Goal: Task Accomplishment & Management: Manage account settings

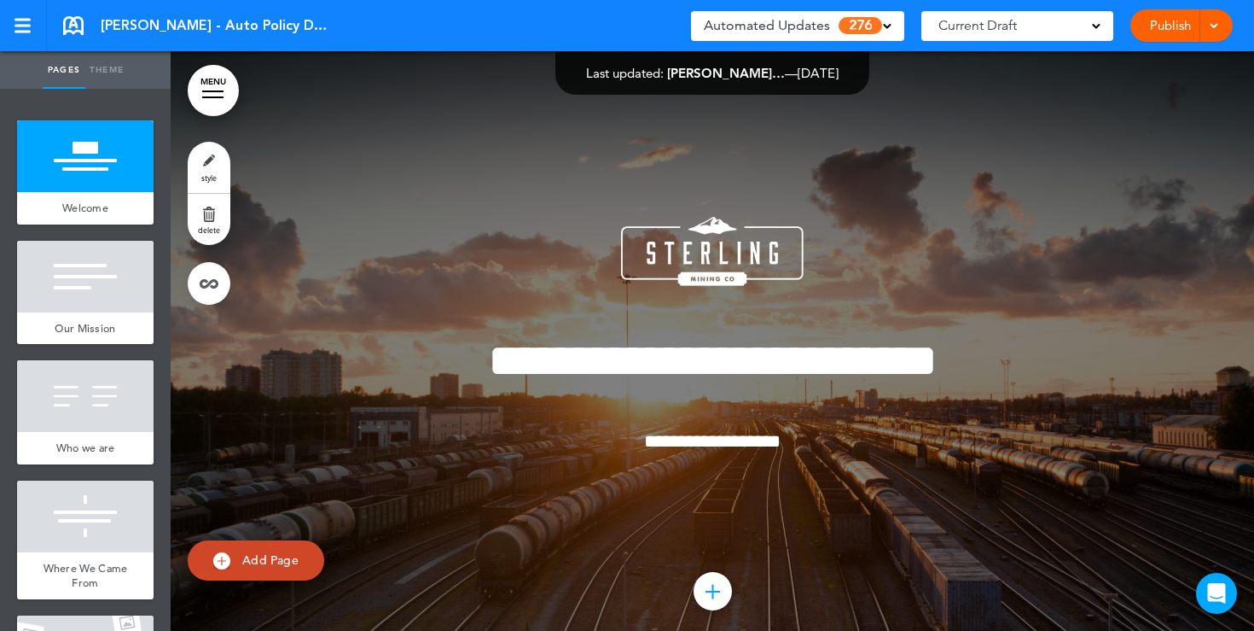
scroll to position [2, 0]
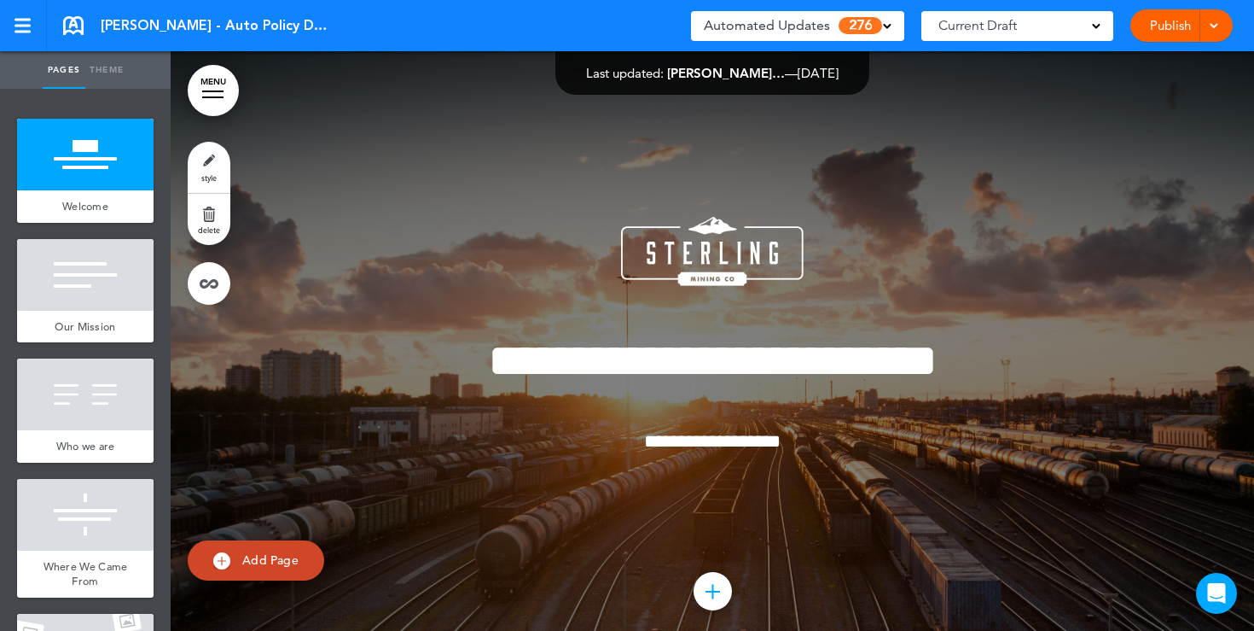
click at [1092, 34] on div "Current Draft" at bounding box center [1018, 26] width 192 height 30
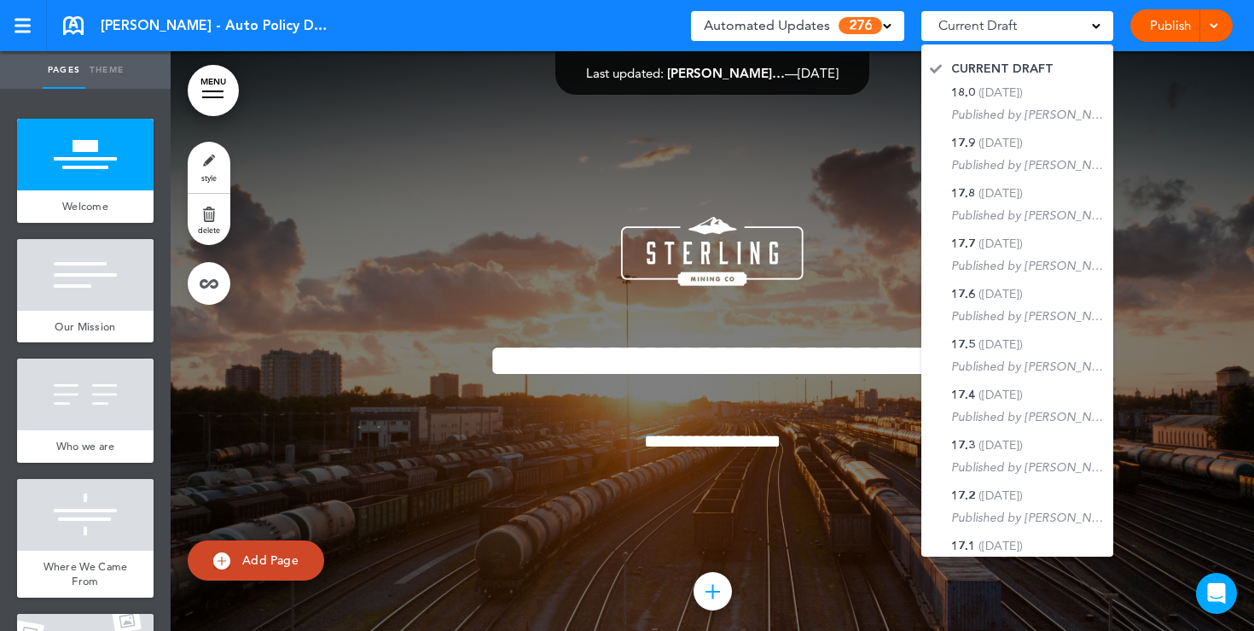
click at [900, 139] on div at bounding box center [713, 358] width 1084 height 614
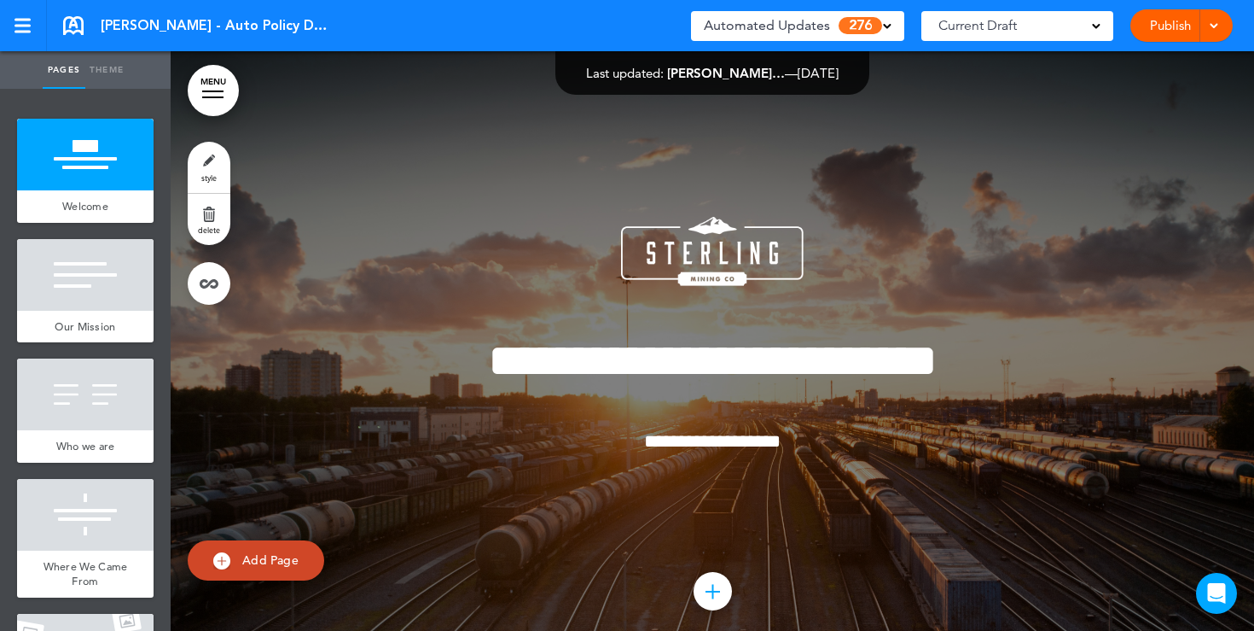
click at [887, 21] on span at bounding box center [887, 24] width 9 height 9
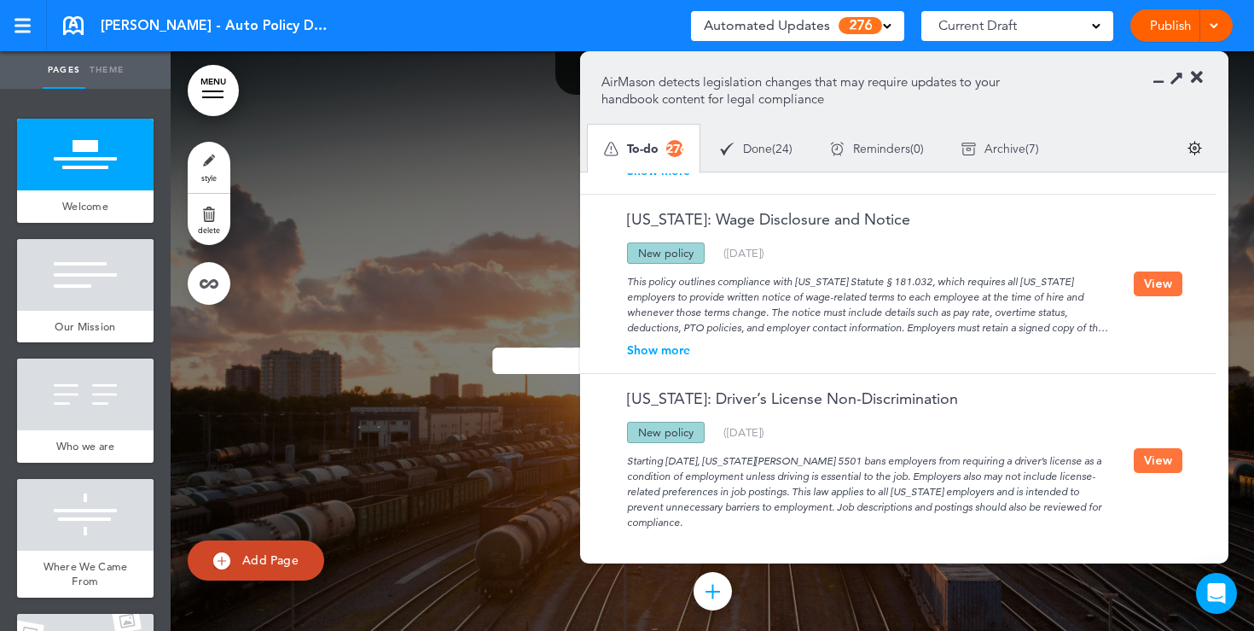
scroll to position [1190, 0]
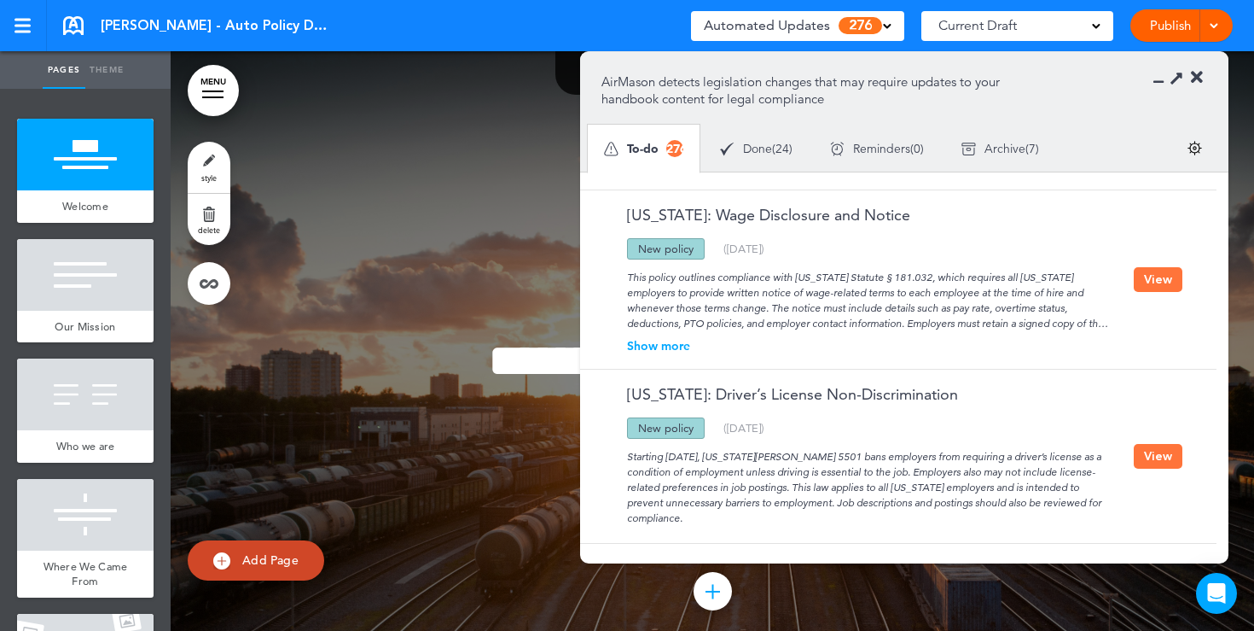
drag, startPoint x: 698, startPoint y: 247, endPoint x: 635, endPoint y: 244, distance: 63.2
click at [636, 244] on div "New policy" at bounding box center [666, 248] width 78 height 21
drag, startPoint x: 673, startPoint y: 459, endPoint x: 729, endPoint y: 457, distance: 55.5
click at [729, 457] on div "Starting [DATE], [US_STATE][PERSON_NAME] 5501 bans employers from requiring a d…" at bounding box center [868, 482] width 532 height 87
click at [1166, 277] on button "View" at bounding box center [1158, 279] width 49 height 25
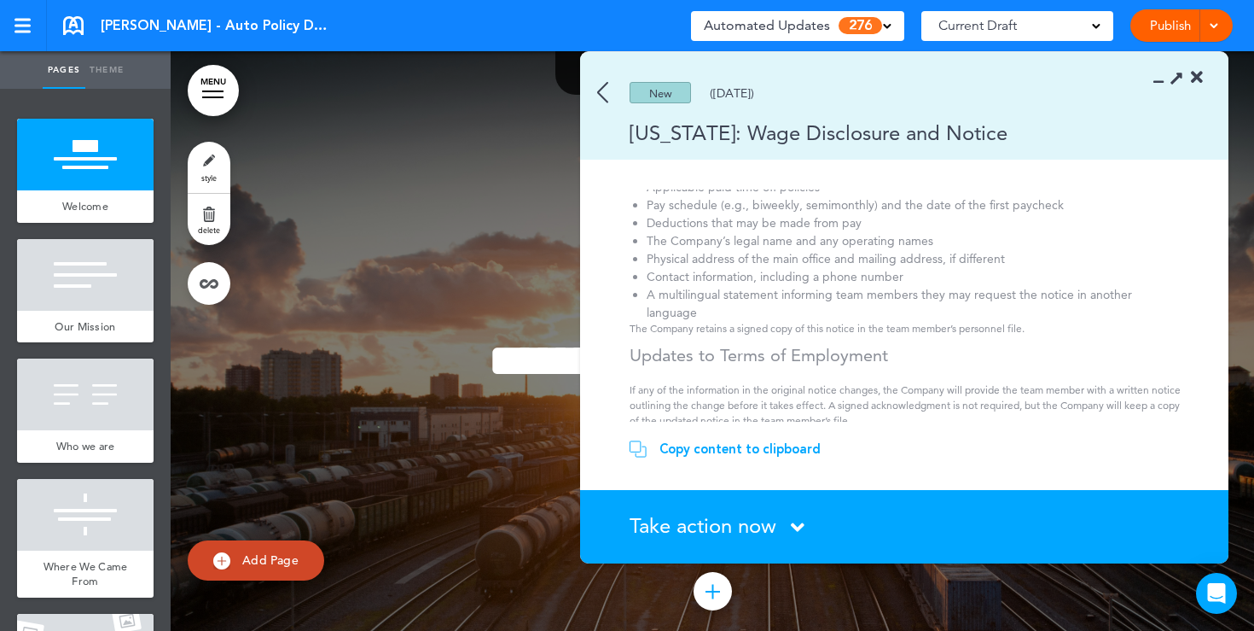
scroll to position [219, 0]
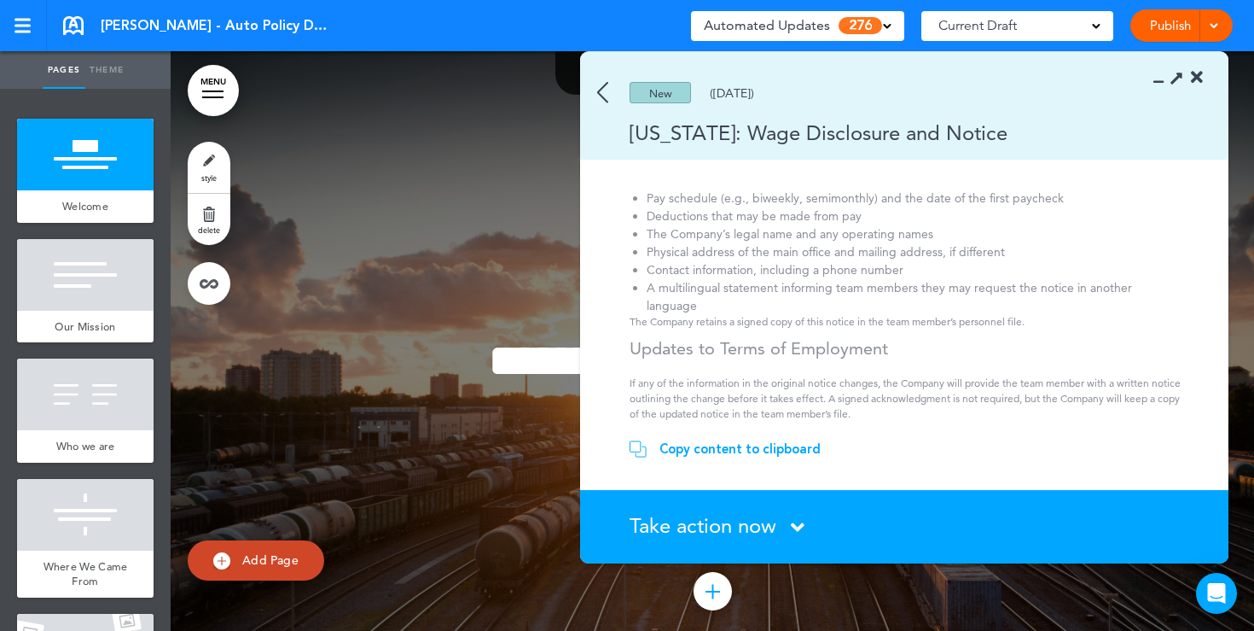
click at [711, 444] on div "Copy content to clipboard" at bounding box center [740, 448] width 161 height 17
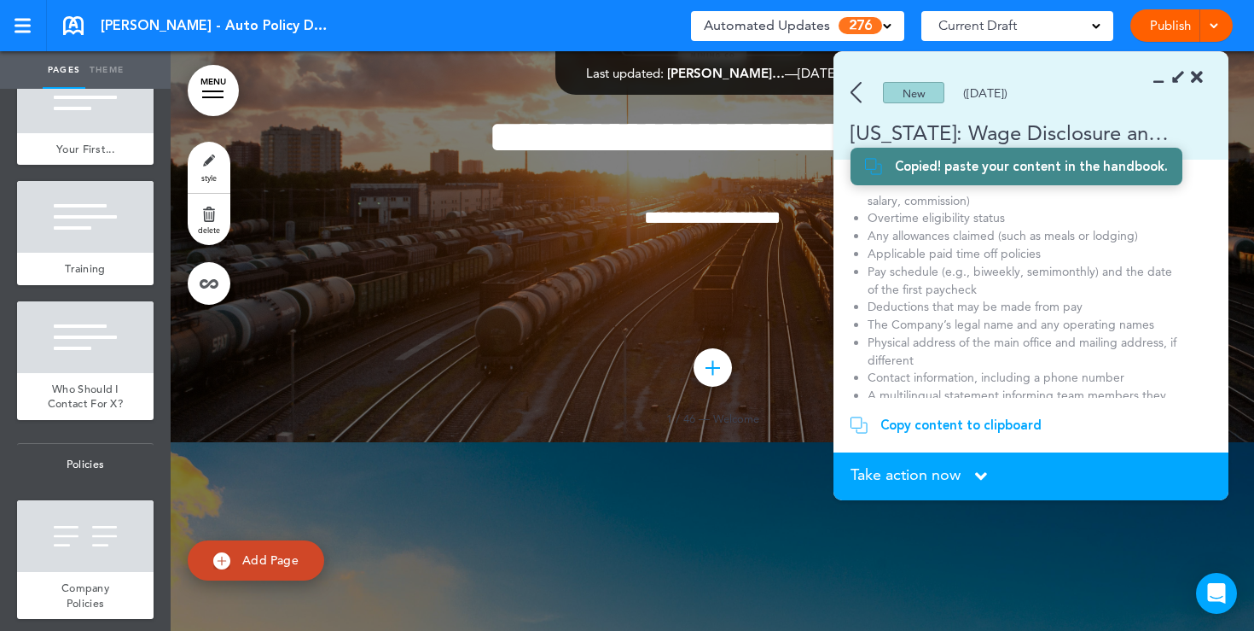
scroll to position [1417, 0]
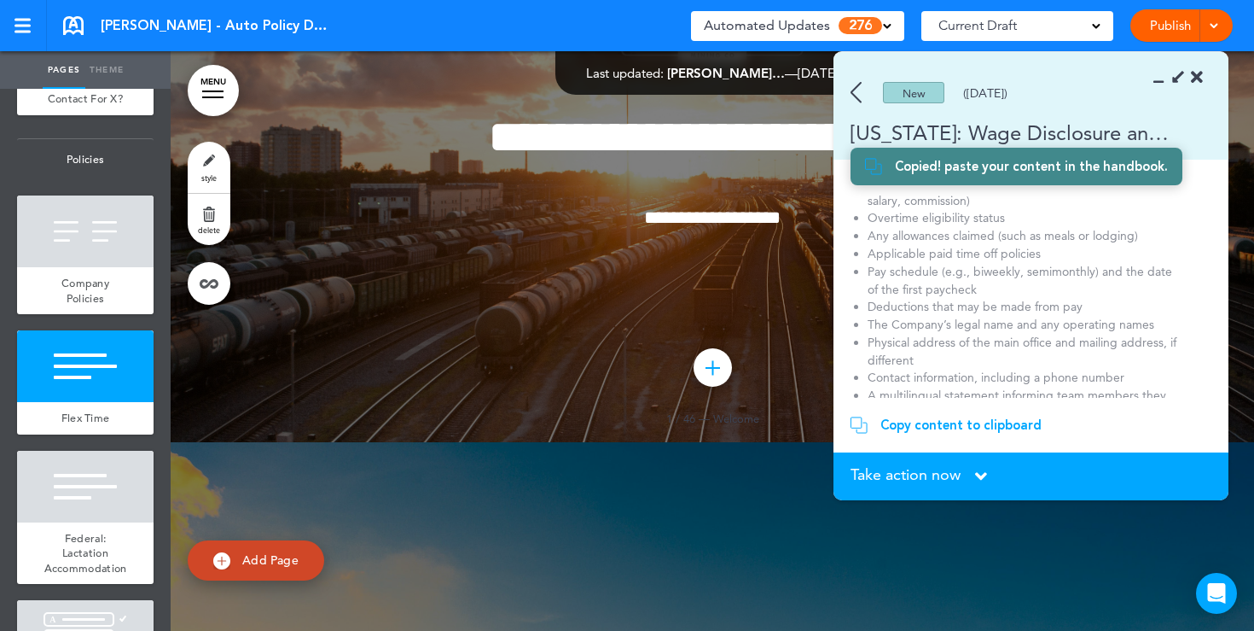
click at [96, 386] on div at bounding box center [85, 366] width 137 height 72
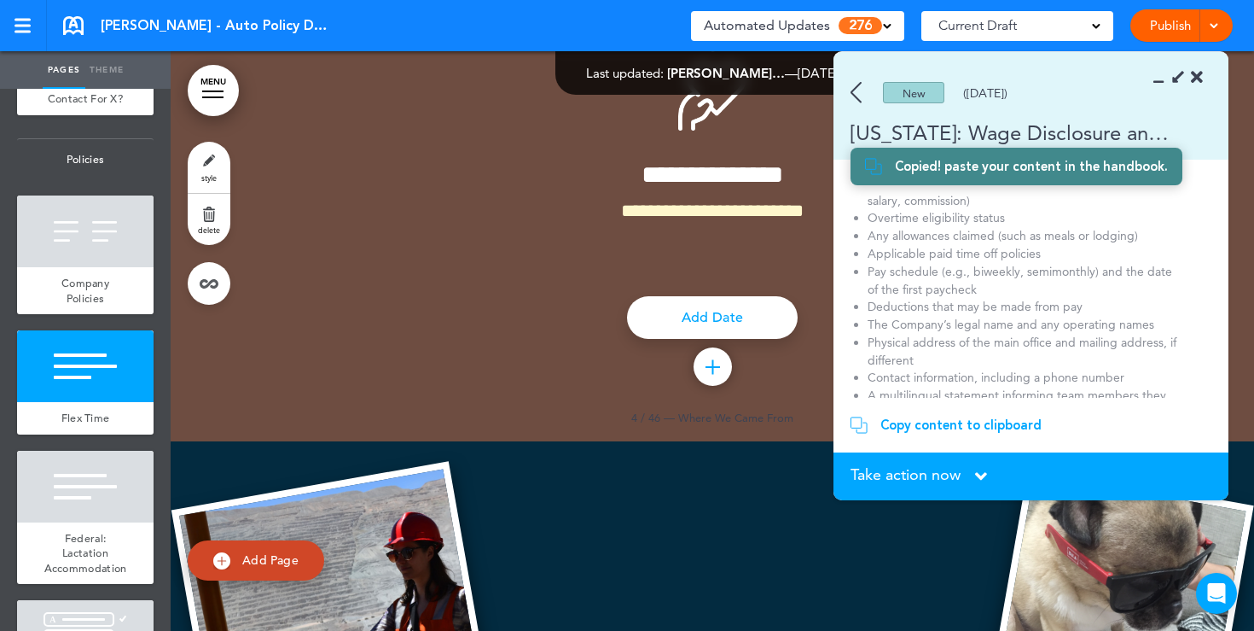
scroll to position [12017, 0]
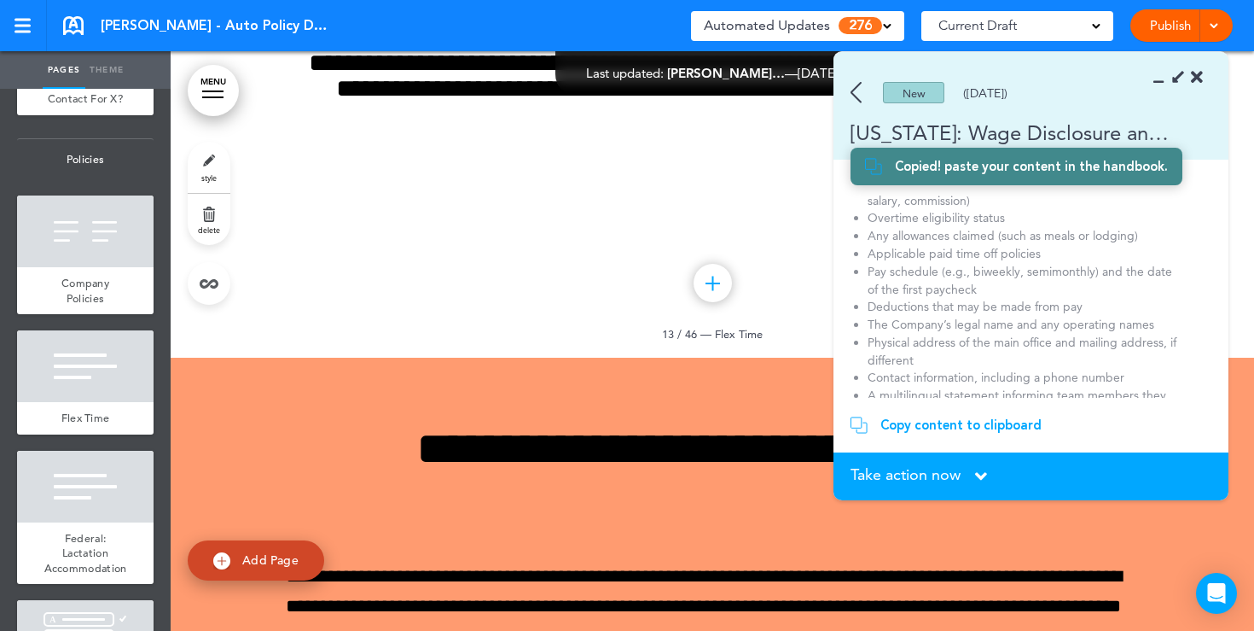
click at [1200, 72] on icon at bounding box center [1197, 77] width 12 height 17
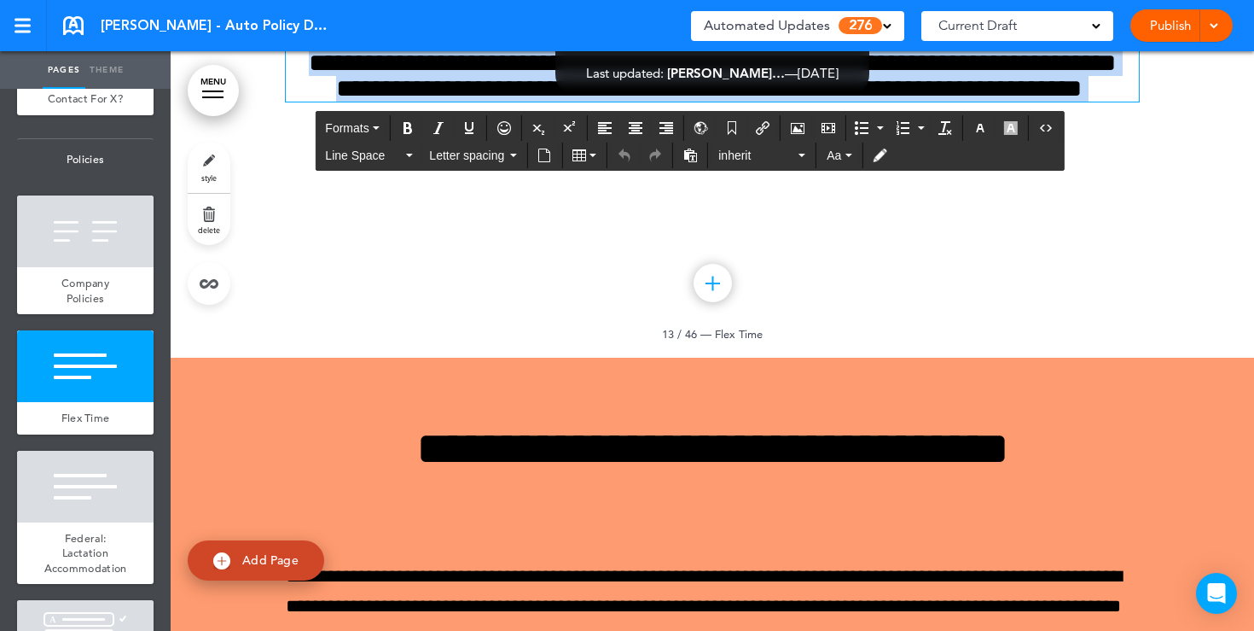
drag, startPoint x: 776, startPoint y: 420, endPoint x: 607, endPoint y: 299, distance: 207.9
click at [607, 102] on div "**********" at bounding box center [712, 31] width 853 height 141
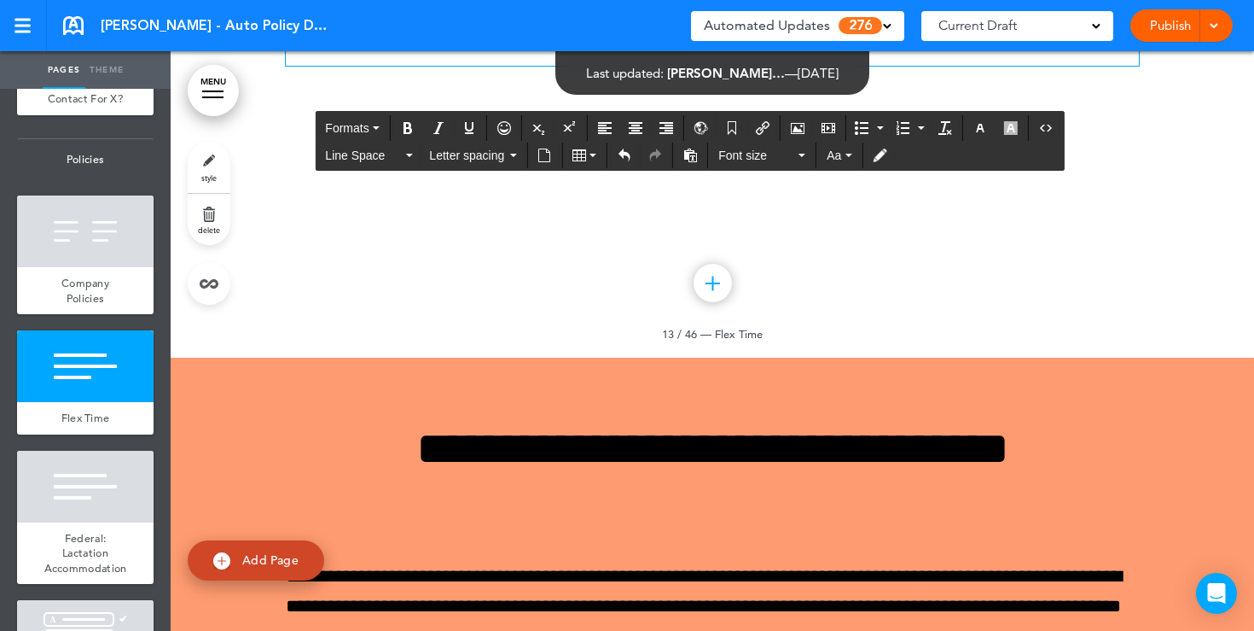
paste div
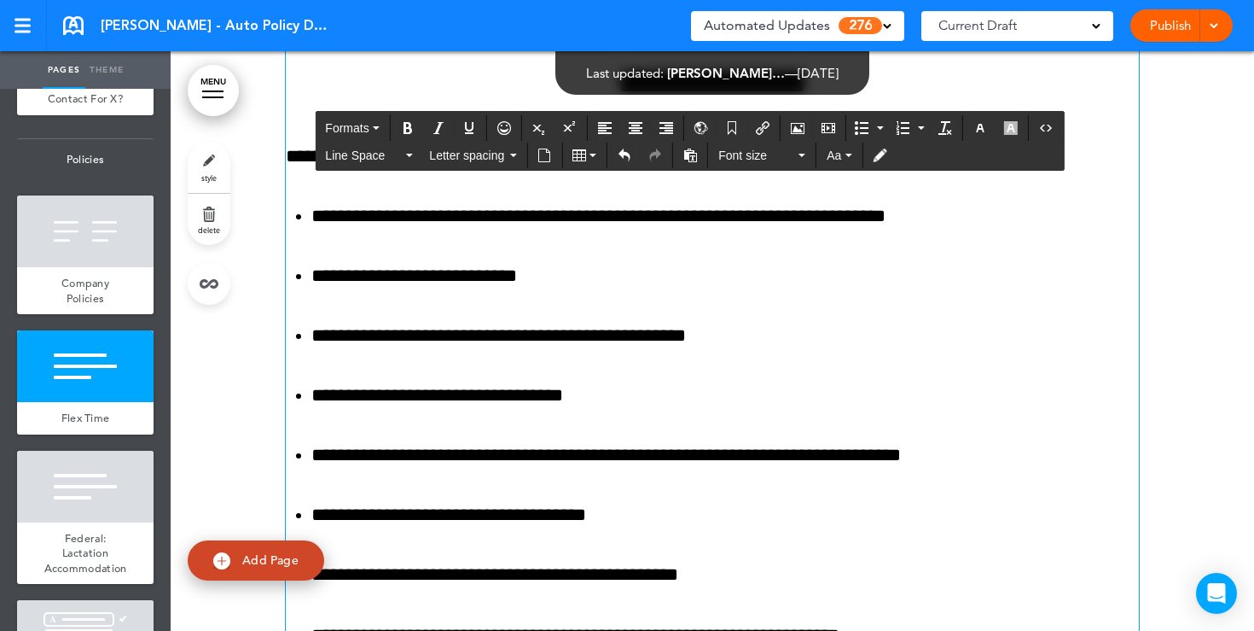
drag, startPoint x: 531, startPoint y: 334, endPoint x: 393, endPoint y: 334, distance: 137.4
click at [623, 157] on icon "Undo" at bounding box center [625, 155] width 14 height 14
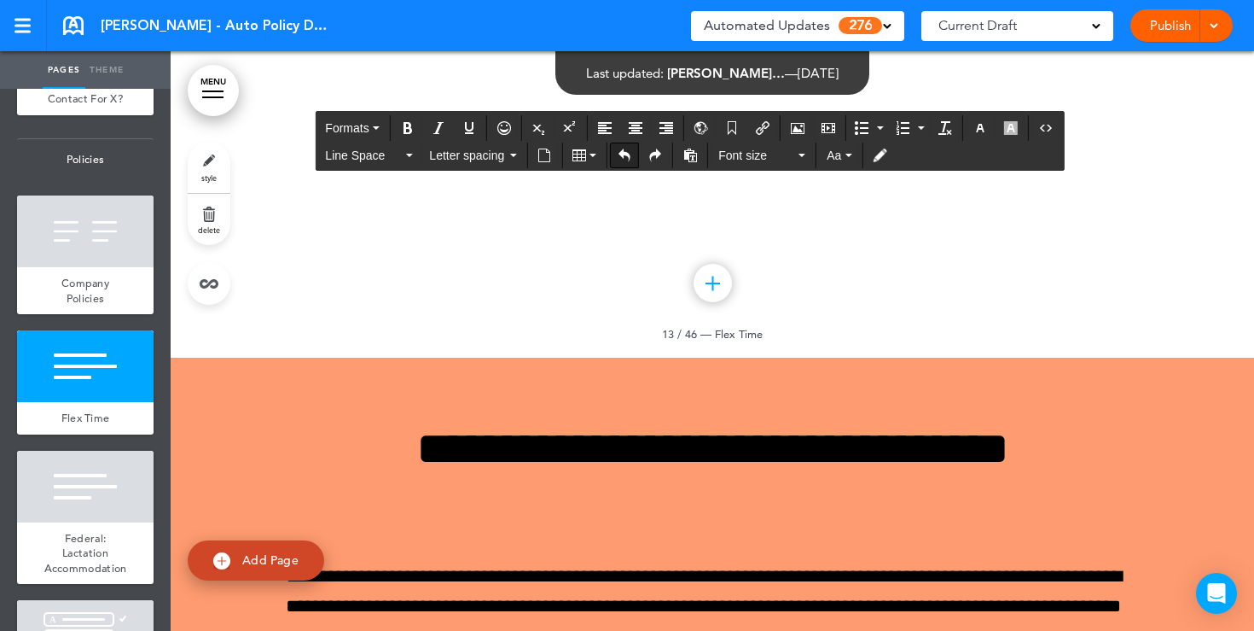
click at [623, 157] on icon "Undo" at bounding box center [625, 155] width 14 height 14
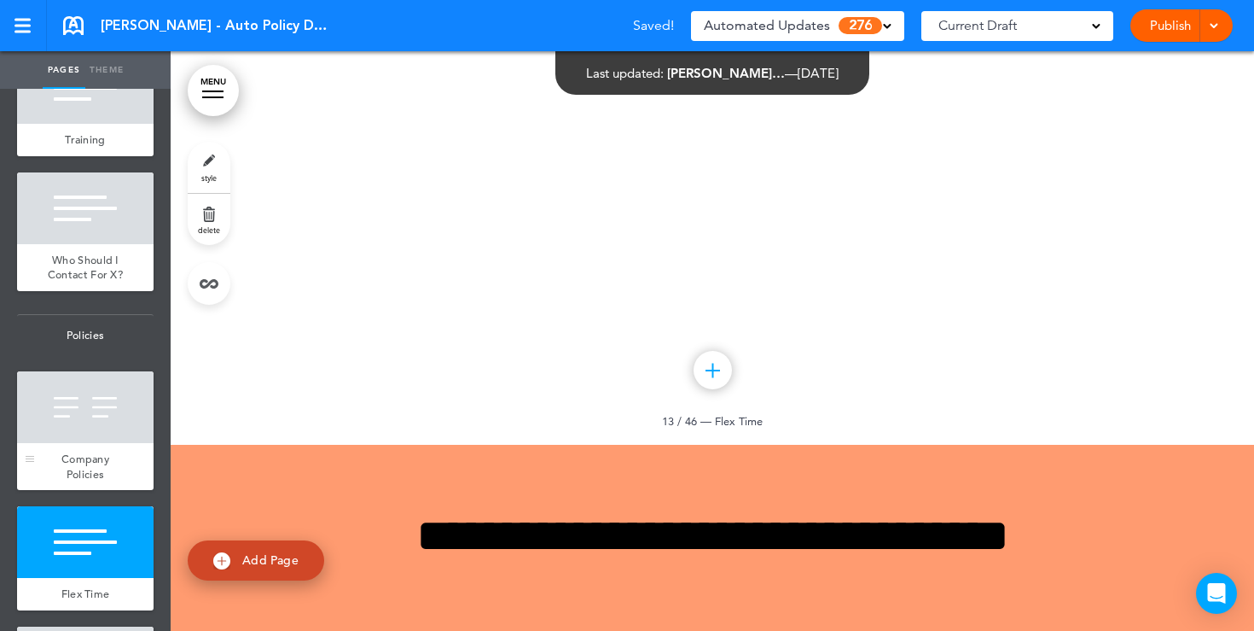
scroll to position [1233, 0]
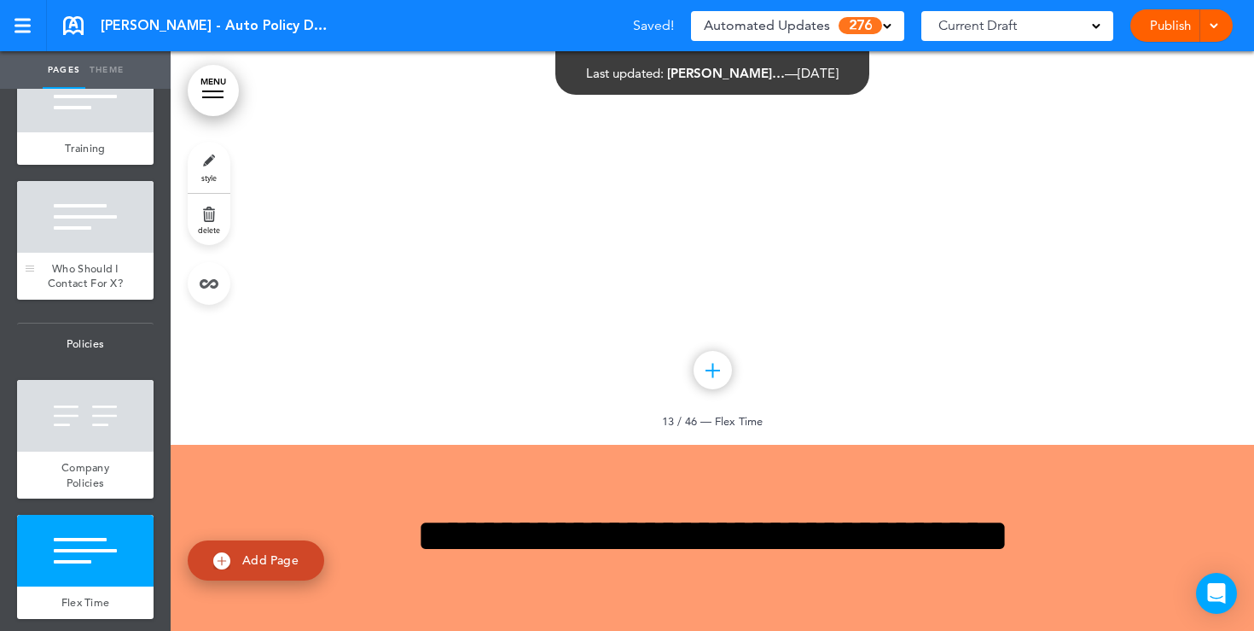
click at [79, 247] on div at bounding box center [85, 217] width 137 height 72
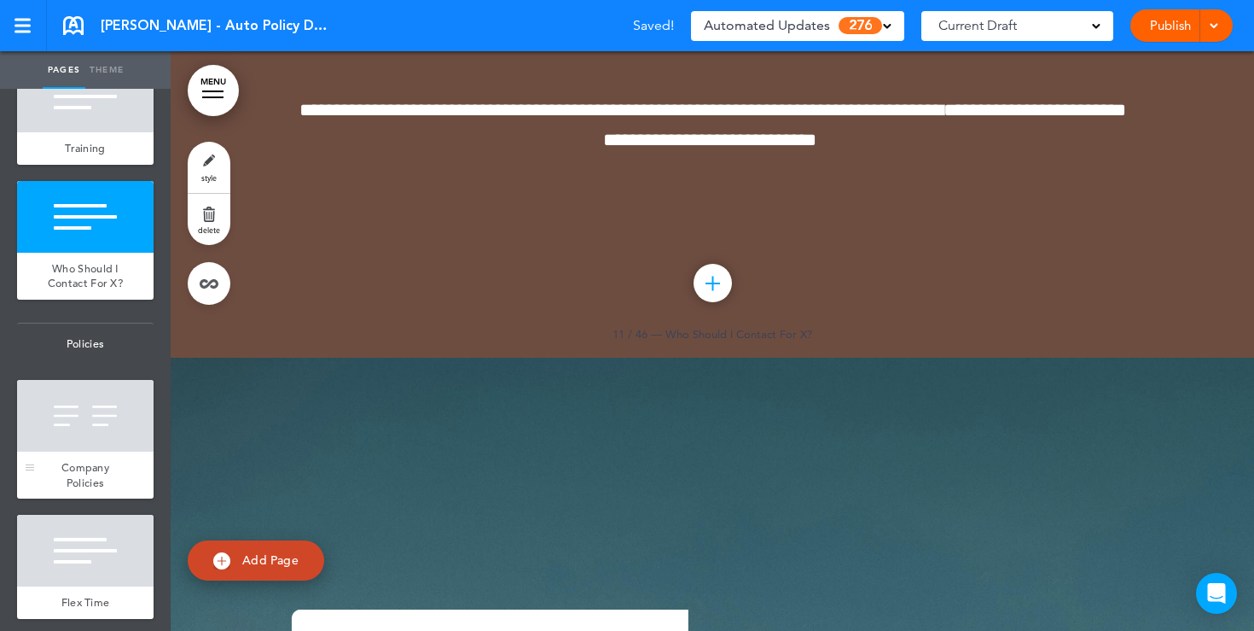
click at [85, 416] on div at bounding box center [85, 416] width 137 height 72
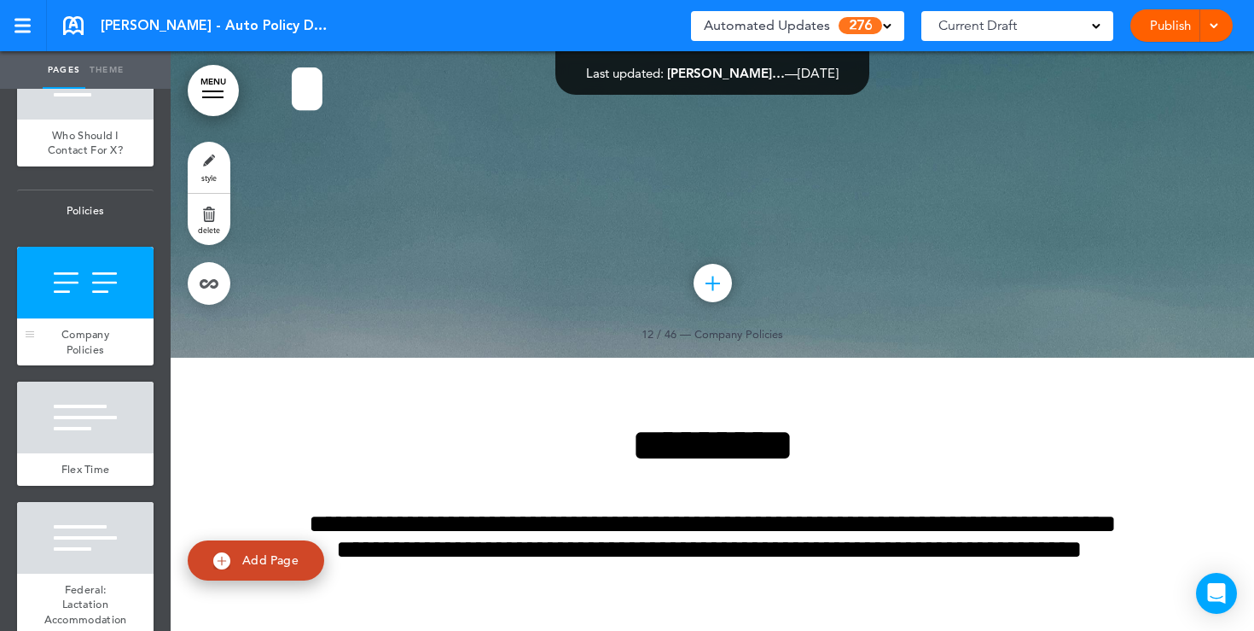
scroll to position [1416, 0]
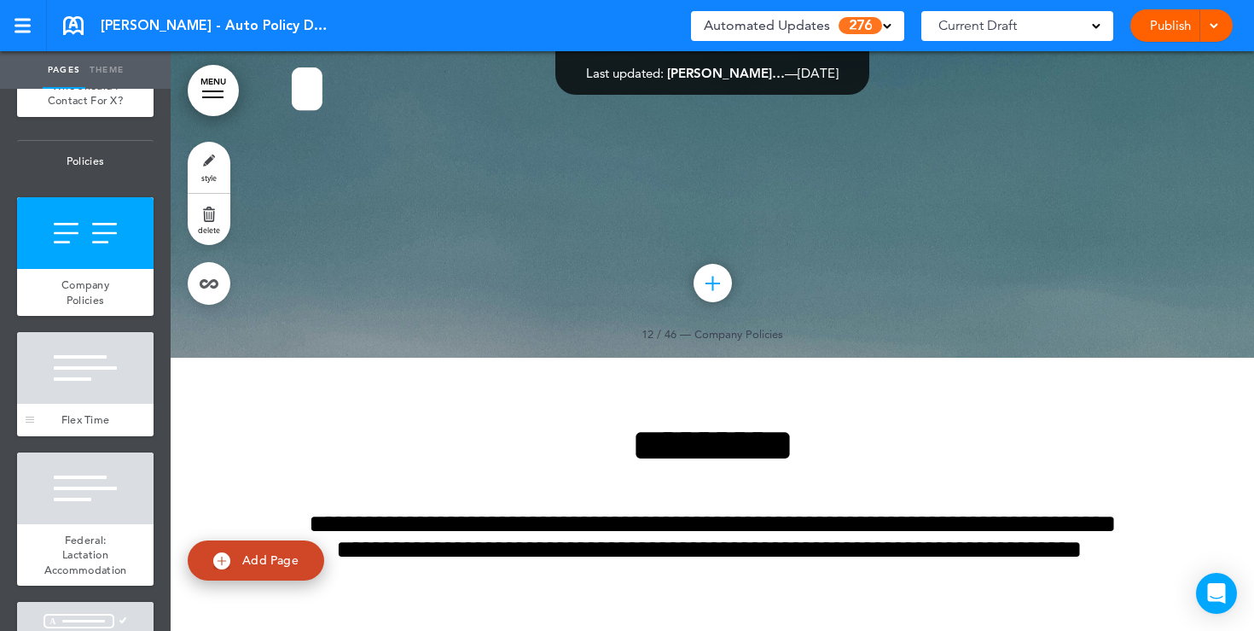
click at [81, 383] on div at bounding box center [85, 368] width 137 height 72
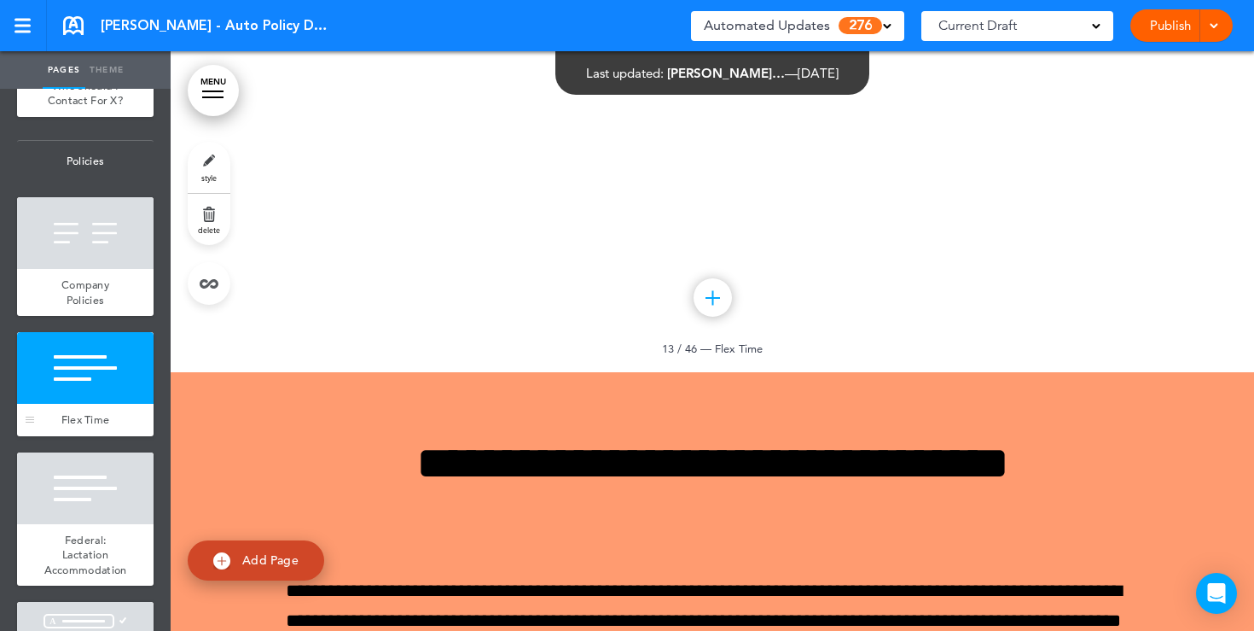
scroll to position [12017, 0]
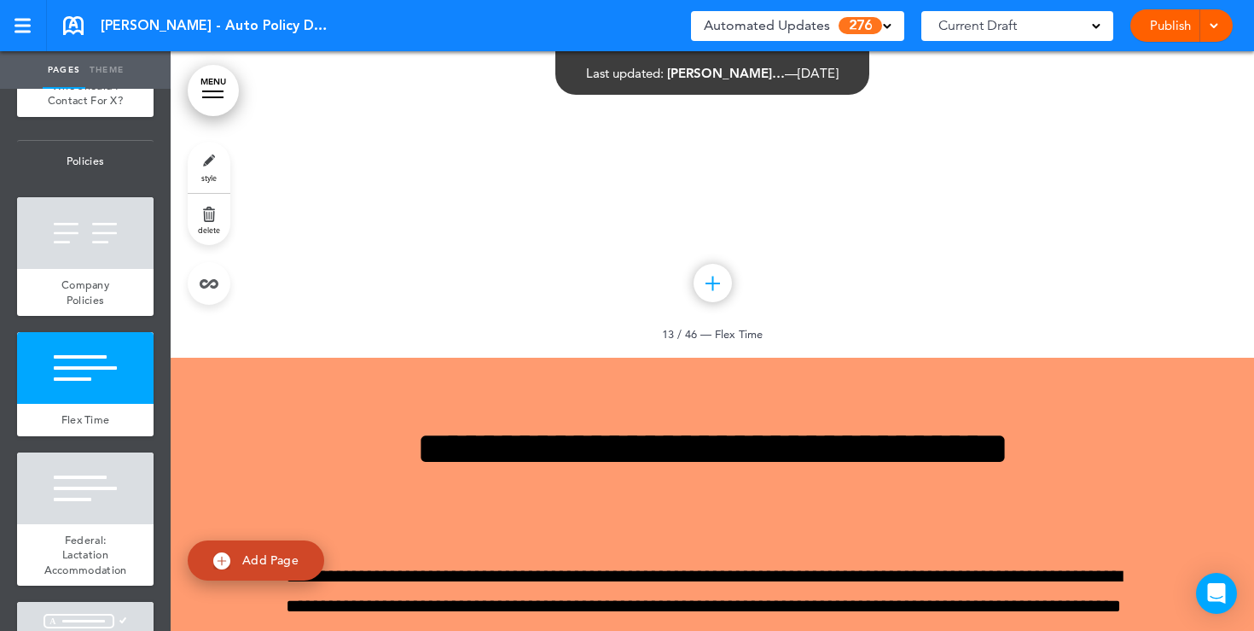
click at [195, 165] on link "style" at bounding box center [209, 167] width 43 height 51
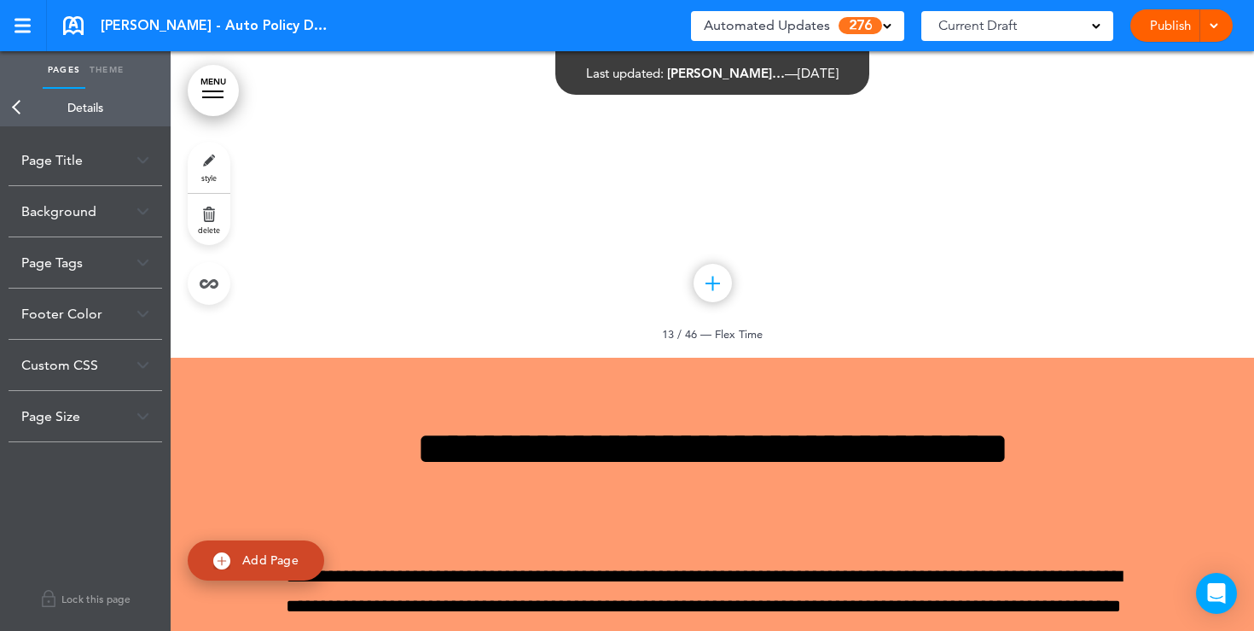
click at [143, 212] on img at bounding box center [143, 210] width 13 height 9
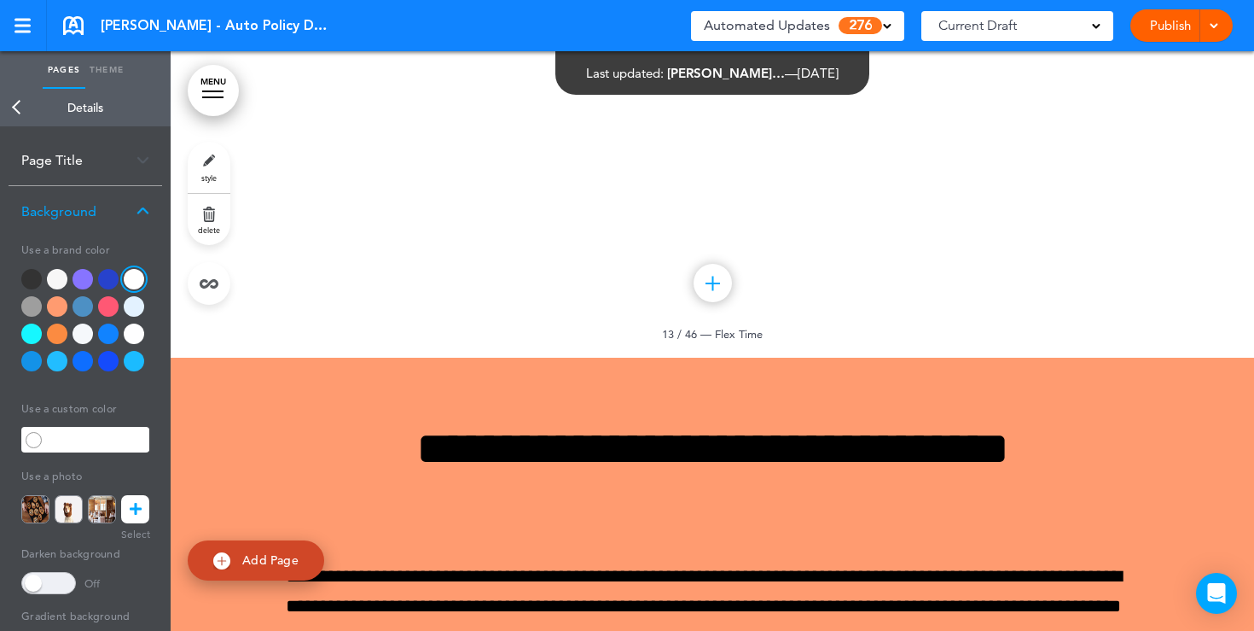
click at [51, 311] on div at bounding box center [57, 306] width 20 height 20
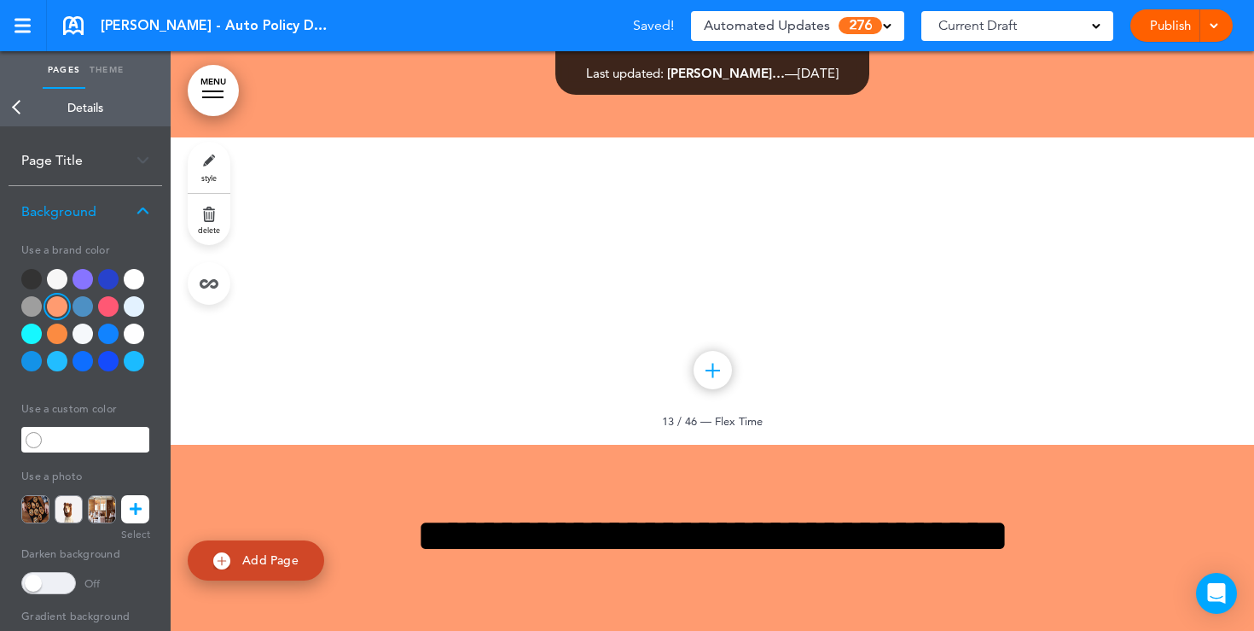
click at [105, 331] on div at bounding box center [108, 333] width 20 height 20
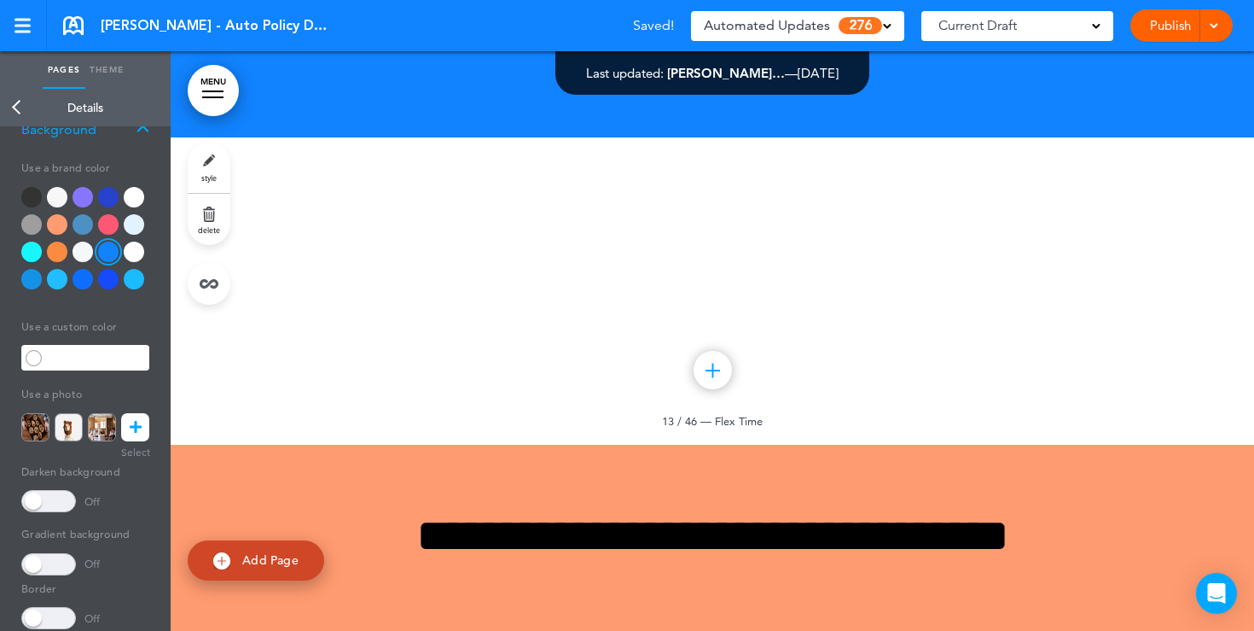
scroll to position [84, 0]
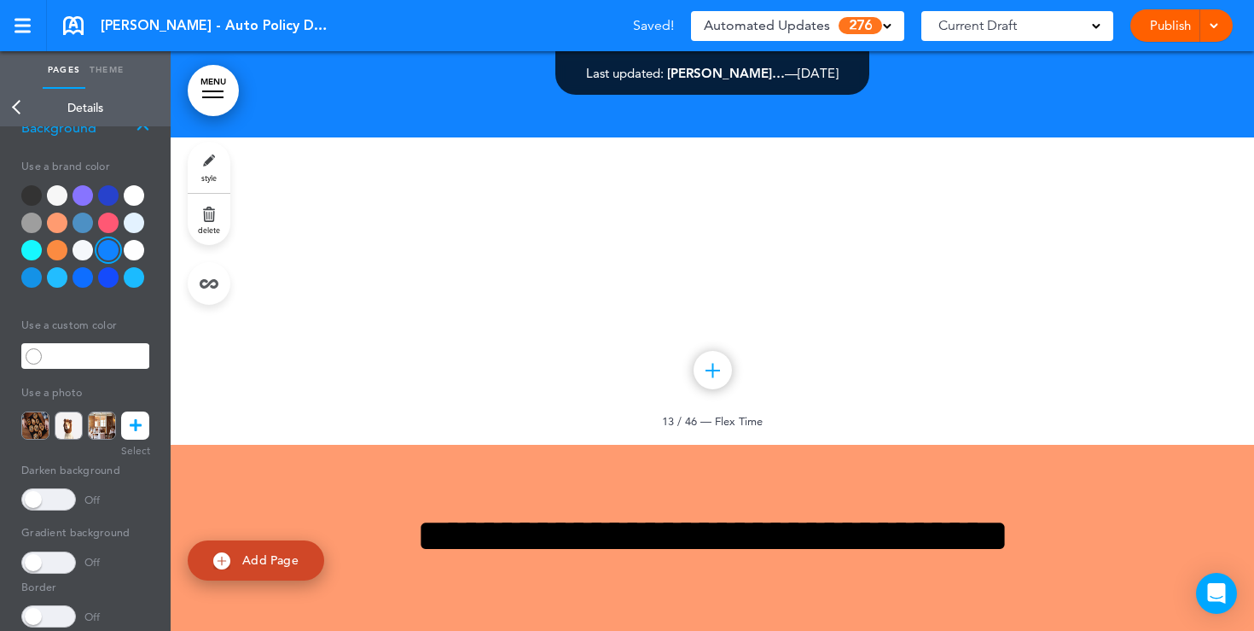
click at [129, 439] on link at bounding box center [135, 425] width 28 height 28
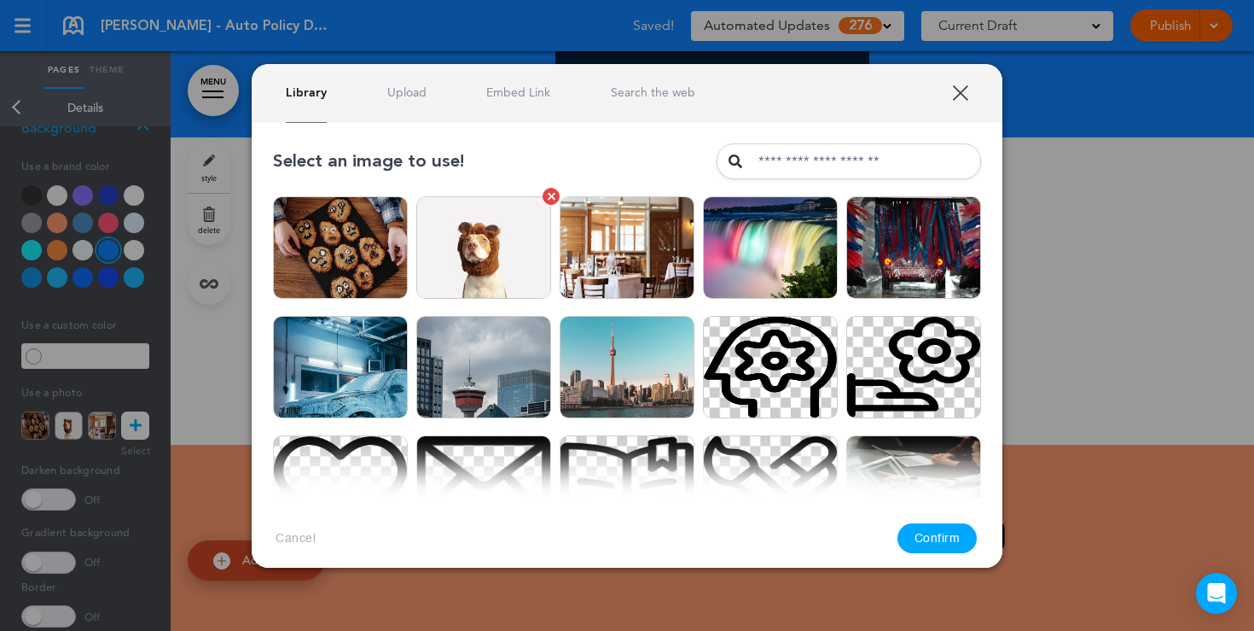
click at [468, 257] on img at bounding box center [483, 247] width 135 height 102
click at [940, 532] on button "Confirm" at bounding box center [938, 538] width 80 height 30
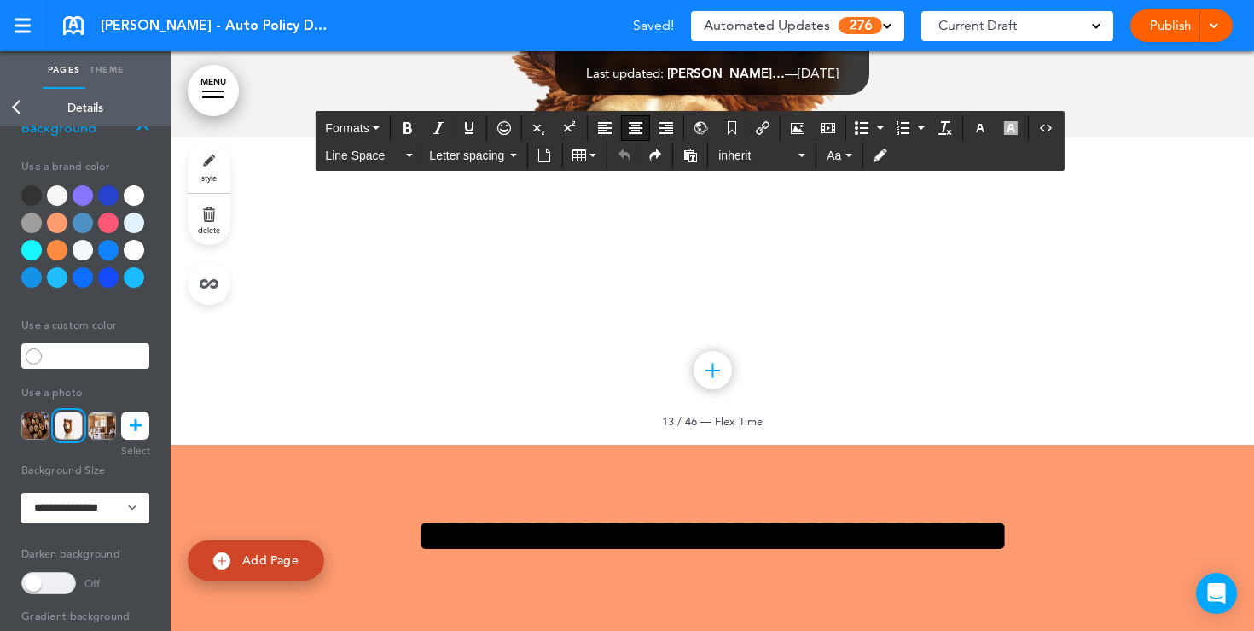
click at [781, 35] on h6 "**********" at bounding box center [712, 9] width 853 height 51
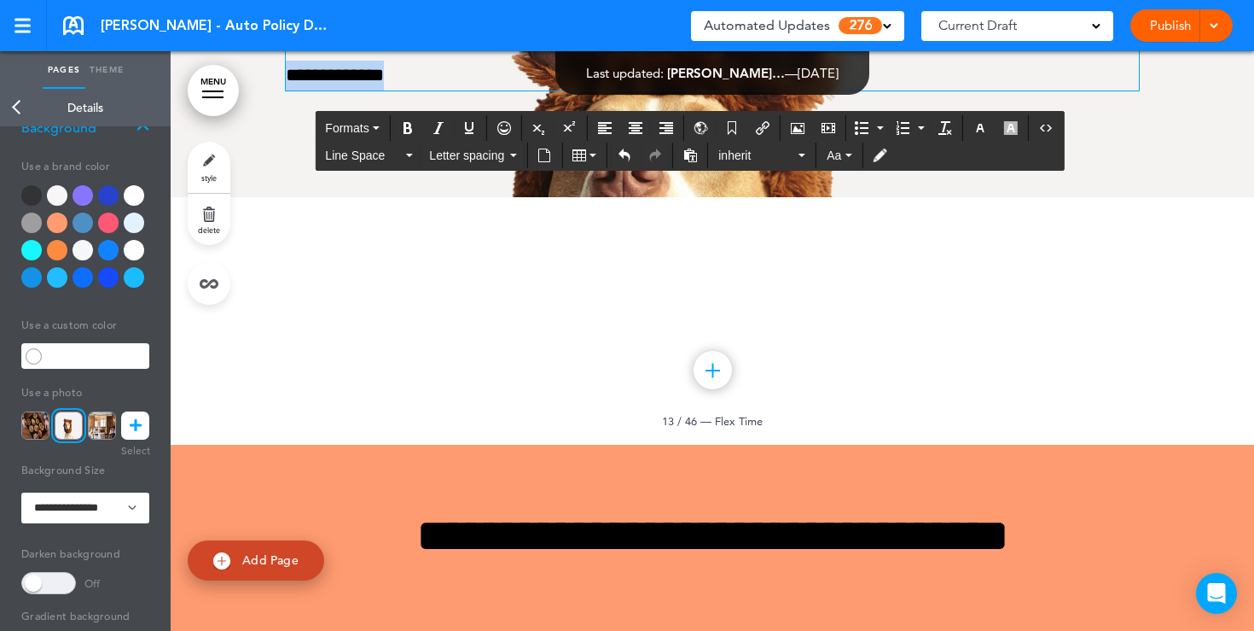
drag, startPoint x: 424, startPoint y: 409, endPoint x: 272, endPoint y: 408, distance: 151.9
click at [272, 197] on div "**********" at bounding box center [713, 13] width 1084 height 367
click at [628, 128] on button "Align center" at bounding box center [635, 128] width 27 height 24
click at [819, 90] on p "**********" at bounding box center [712, 76] width 853 height 30
drag, startPoint x: 789, startPoint y: 412, endPoint x: 736, endPoint y: 411, distance: 52.9
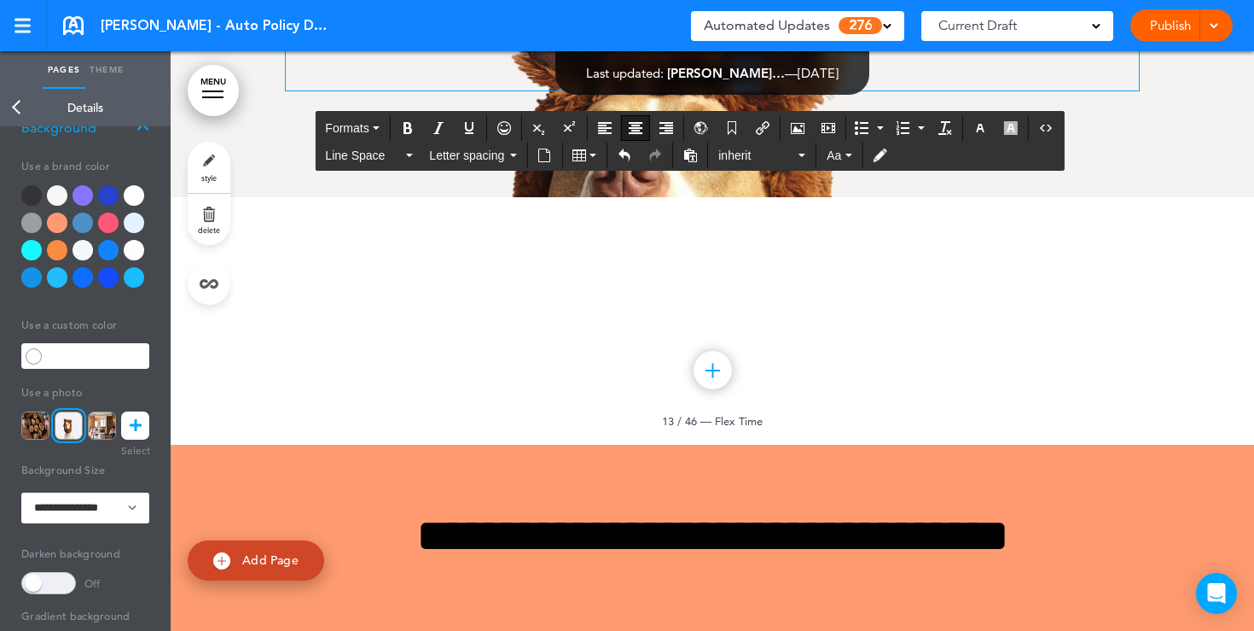
click at [736, 90] on p "**********" at bounding box center [712, 76] width 853 height 30
click at [64, 573] on span at bounding box center [48, 583] width 55 height 22
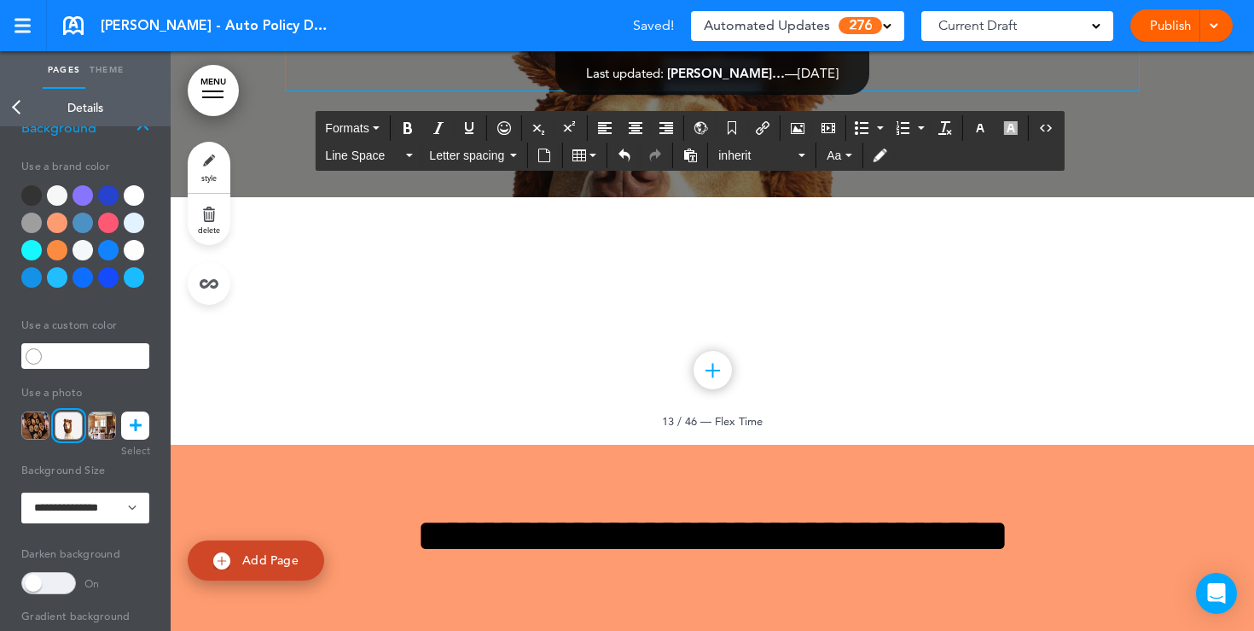
drag, startPoint x: 882, startPoint y: 411, endPoint x: 603, endPoint y: 248, distance: 323.1
click at [978, 134] on button "button" at bounding box center [980, 128] width 27 height 24
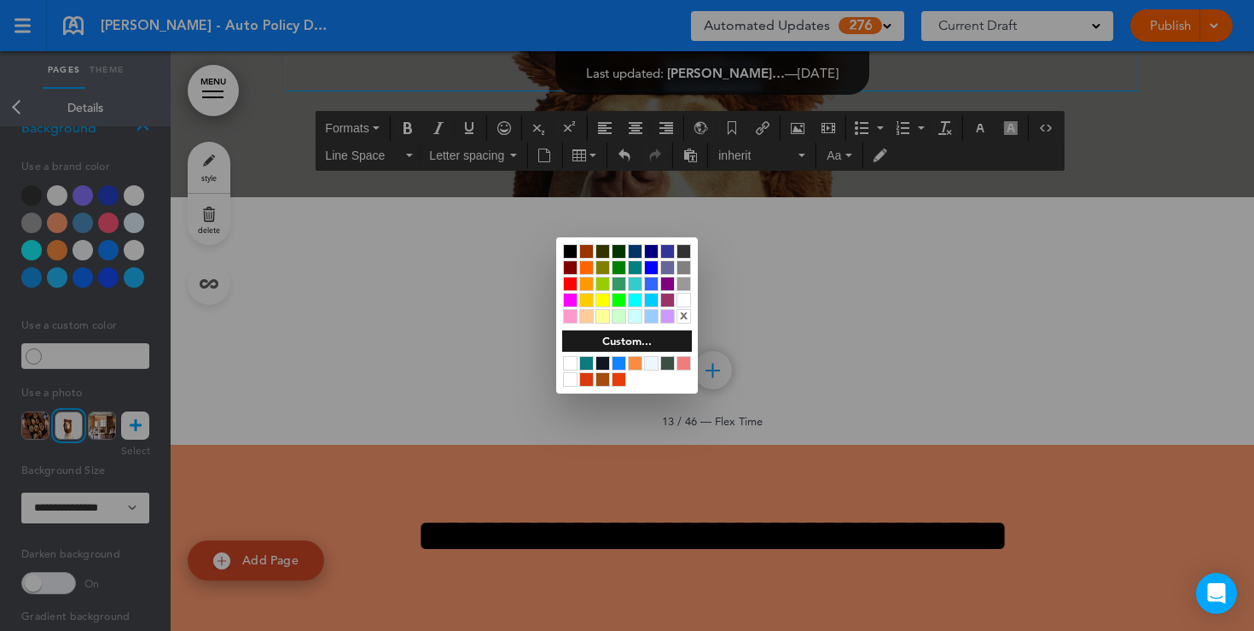
click at [680, 302] on div at bounding box center [684, 300] width 15 height 15
click at [873, 401] on div at bounding box center [627, 315] width 1254 height 631
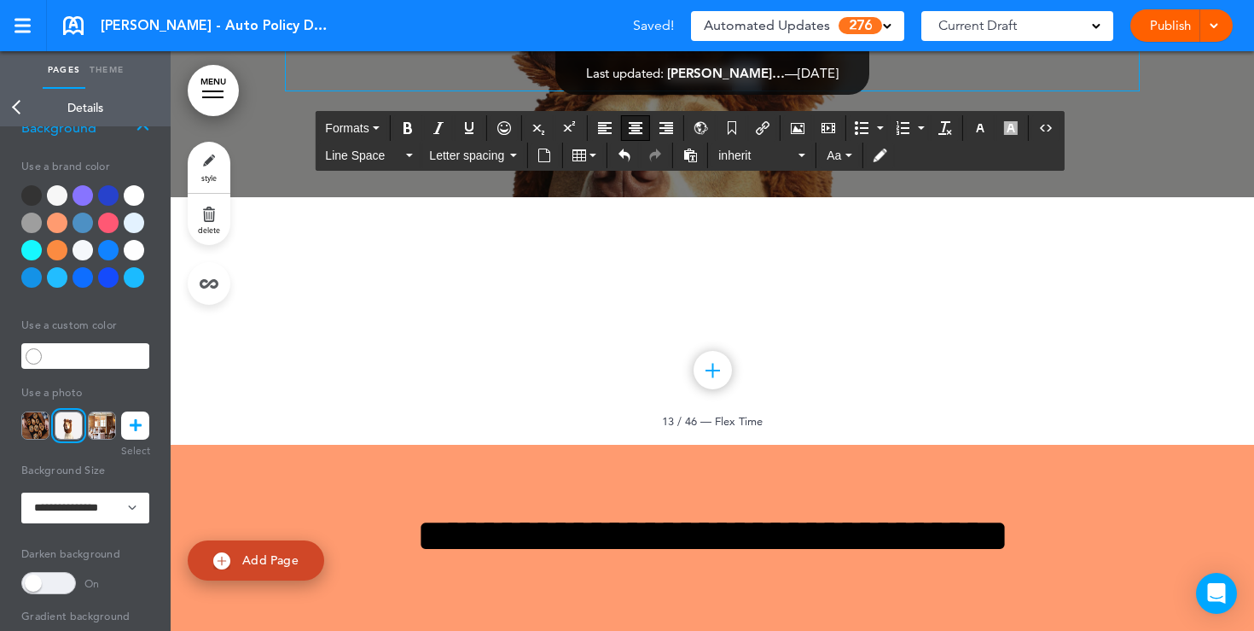
drag, startPoint x: 779, startPoint y: 411, endPoint x: 733, endPoint y: 411, distance: 46.1
click at [733, 90] on p "**********" at bounding box center [712, 76] width 853 height 30
click at [544, 160] on icon "Insert document" at bounding box center [545, 155] width 14 height 14
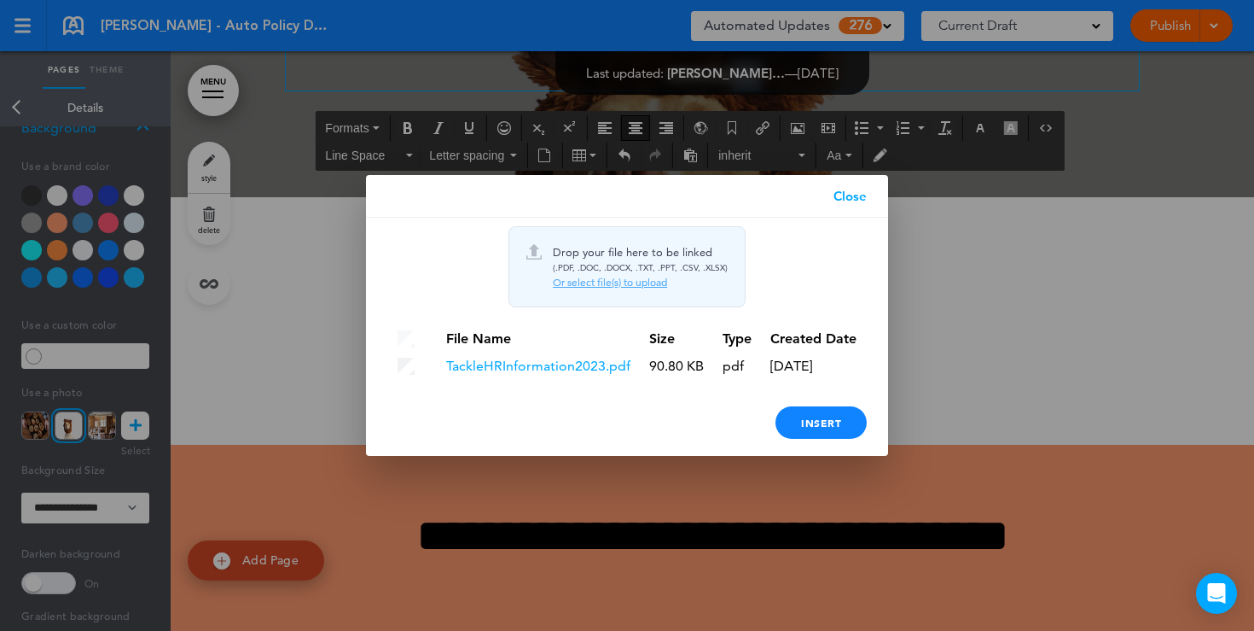
click at [855, 194] on link "Close" at bounding box center [850, 196] width 76 height 43
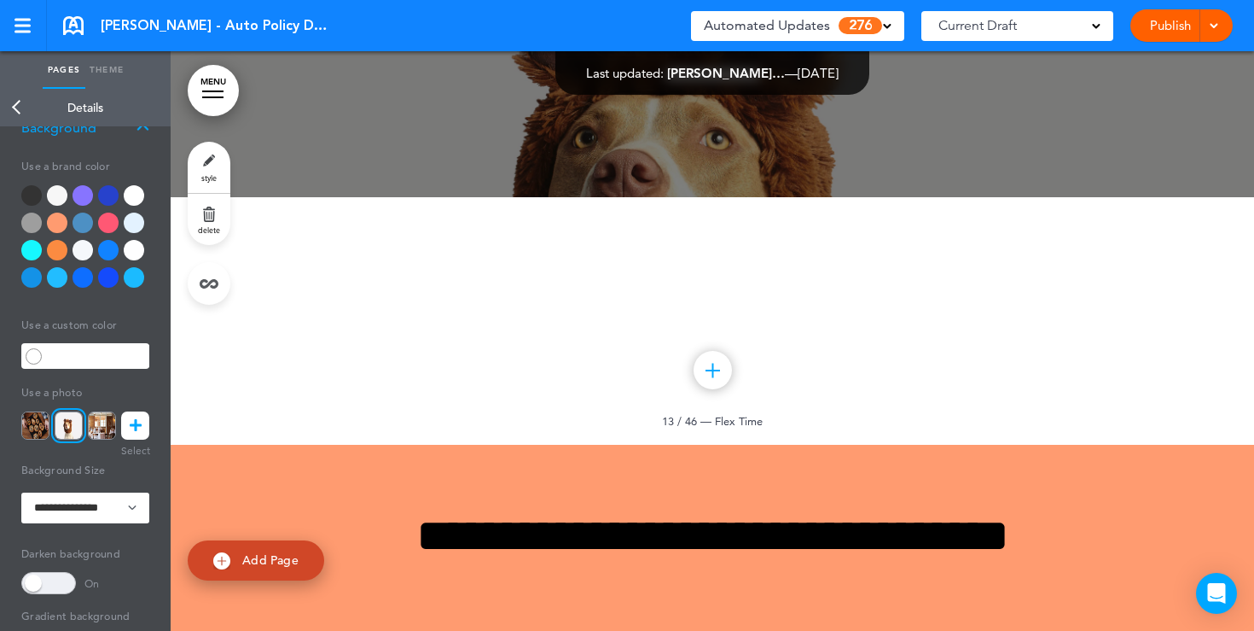
click at [927, 133] on div "Add collapsible section ? In order to add a collapsible section, only solid bac…" at bounding box center [712, 126] width 853 height 13
click at [1169, 30] on link "Publish" at bounding box center [1170, 25] width 54 height 32
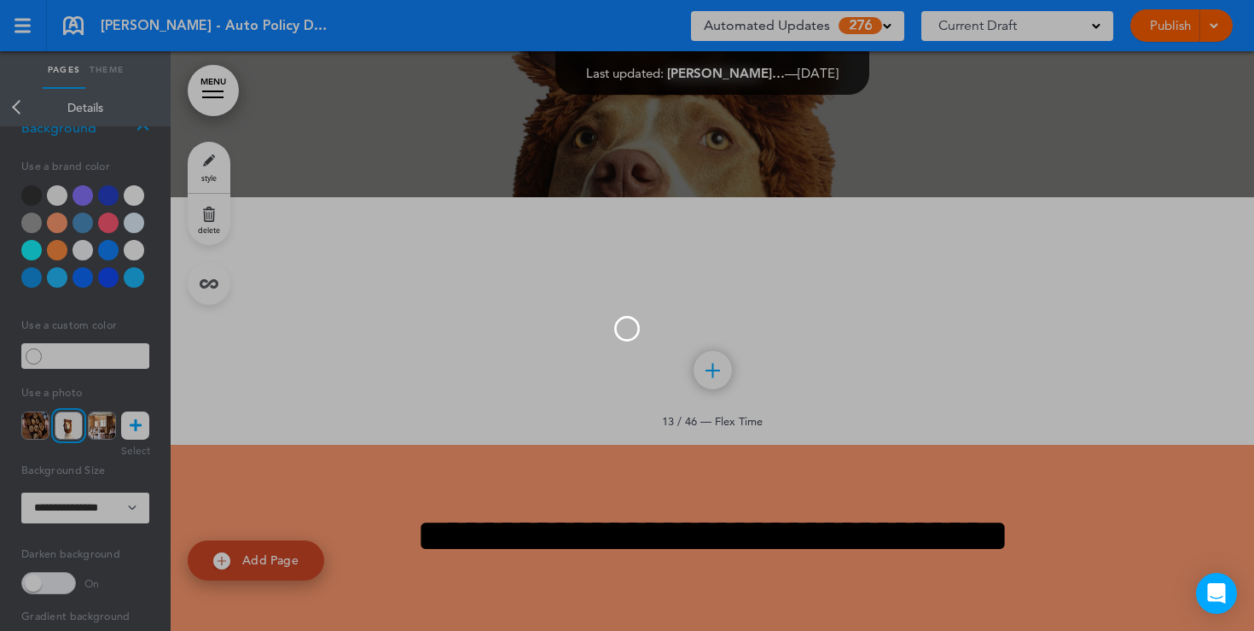
scroll to position [0, 0]
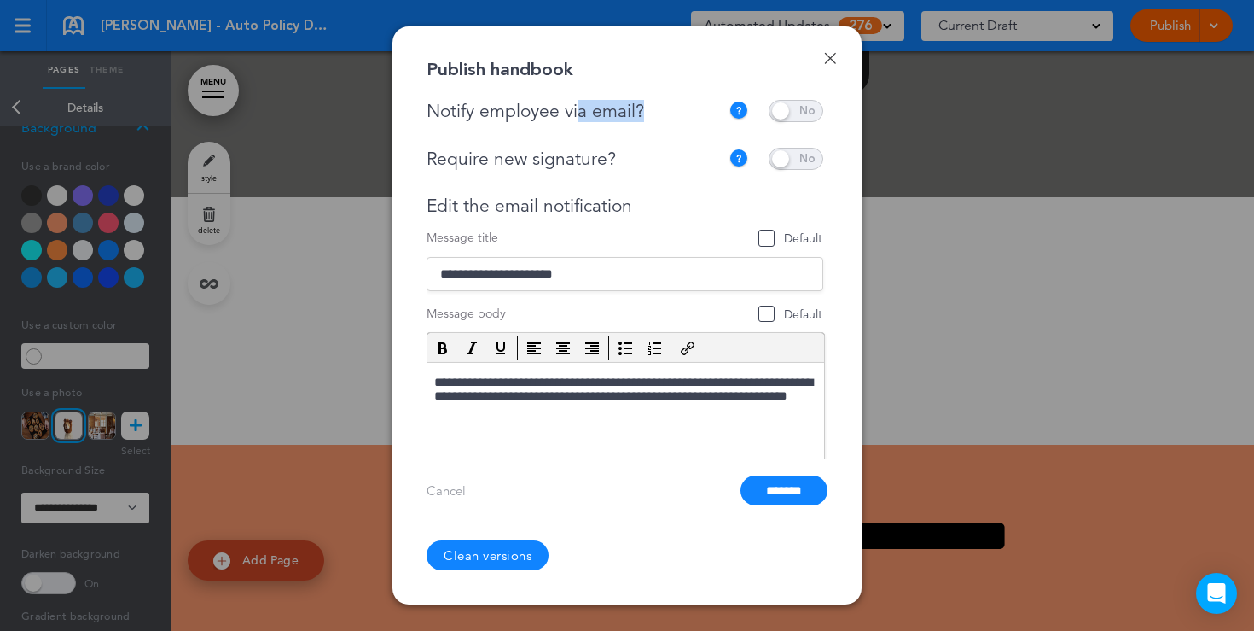
drag, startPoint x: 646, startPoint y: 110, endPoint x: 577, endPoint y: 107, distance: 69.2
click at [577, 107] on div "Notify employee via email?" at bounding box center [578, 111] width 302 height 21
click at [782, 111] on span at bounding box center [796, 111] width 55 height 22
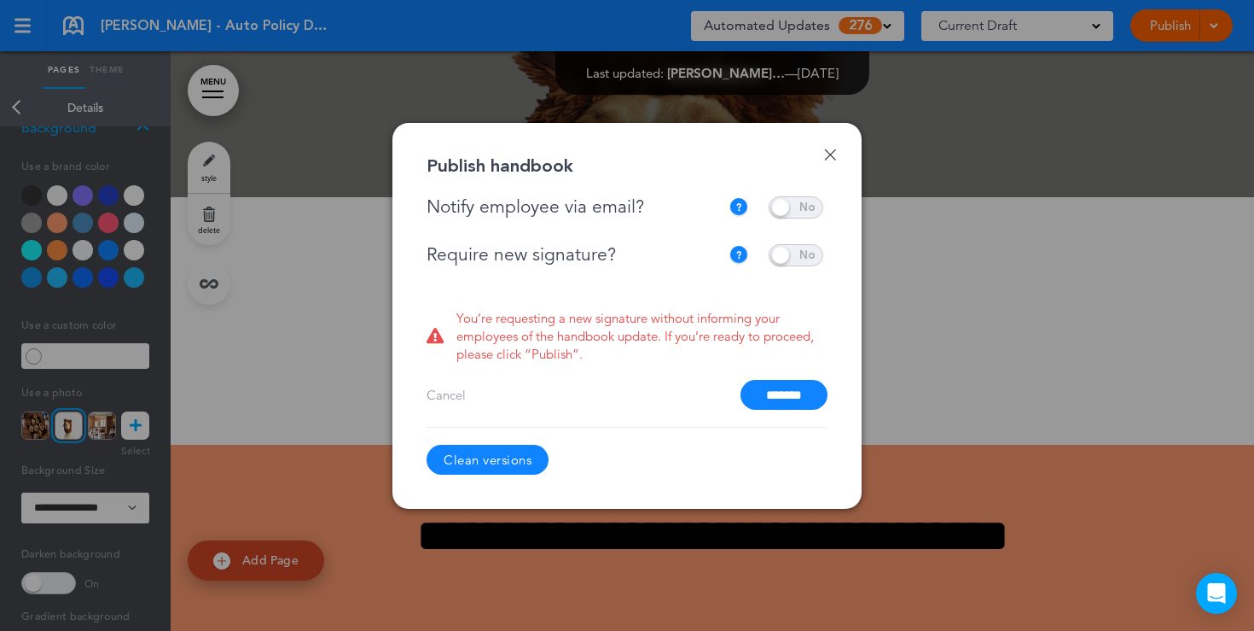
click at [797, 213] on span at bounding box center [796, 207] width 55 height 22
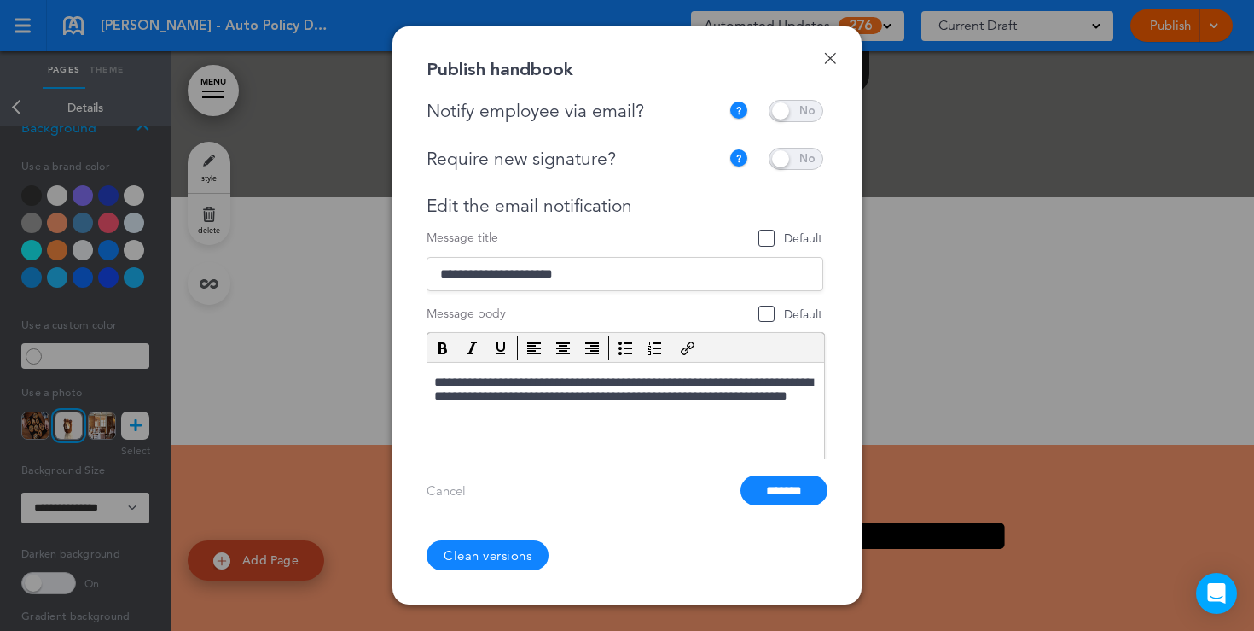
click at [797, 166] on span at bounding box center [796, 159] width 55 height 22
click at [794, 160] on span at bounding box center [796, 159] width 55 height 22
drag, startPoint x: 645, startPoint y: 202, endPoint x: 486, endPoint y: 205, distance: 159.6
click at [486, 205] on div "Edit the email notification" at bounding box center [625, 205] width 397 height 21
click at [756, 496] on input "*******" at bounding box center [784, 490] width 87 height 30
